Goal: Check status: Check status

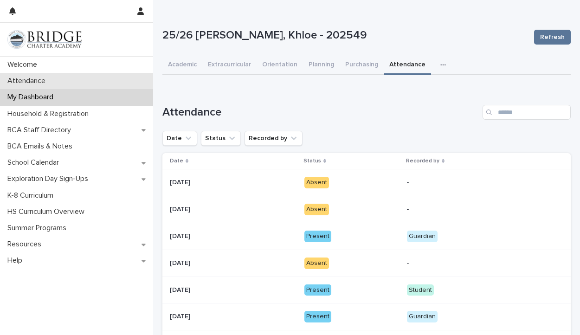
click at [68, 82] on div "Attendance" at bounding box center [76, 81] width 153 height 16
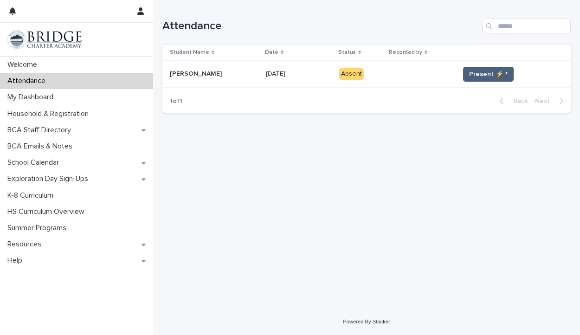
click at [486, 75] on span "Present ⚡ *" at bounding box center [488, 74] width 39 height 9
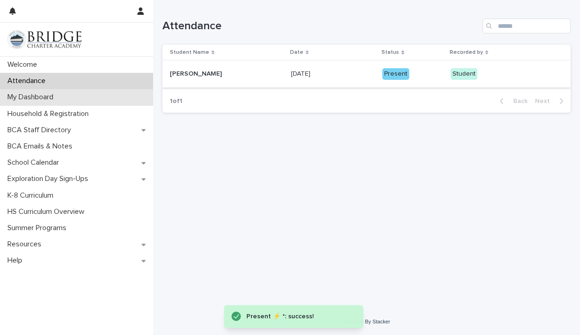
click at [61, 97] on p "My Dashboard" at bounding box center [32, 97] width 57 height 9
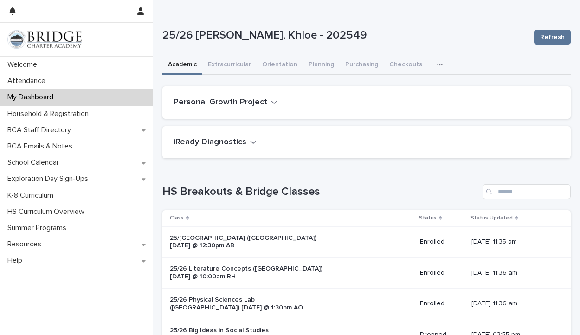
click at [437, 63] on icon "button" at bounding box center [440, 65] width 6 height 7
click at [409, 84] on button "Attendance" at bounding box center [411, 89] width 61 height 14
